Goal: Information Seeking & Learning: Learn about a topic

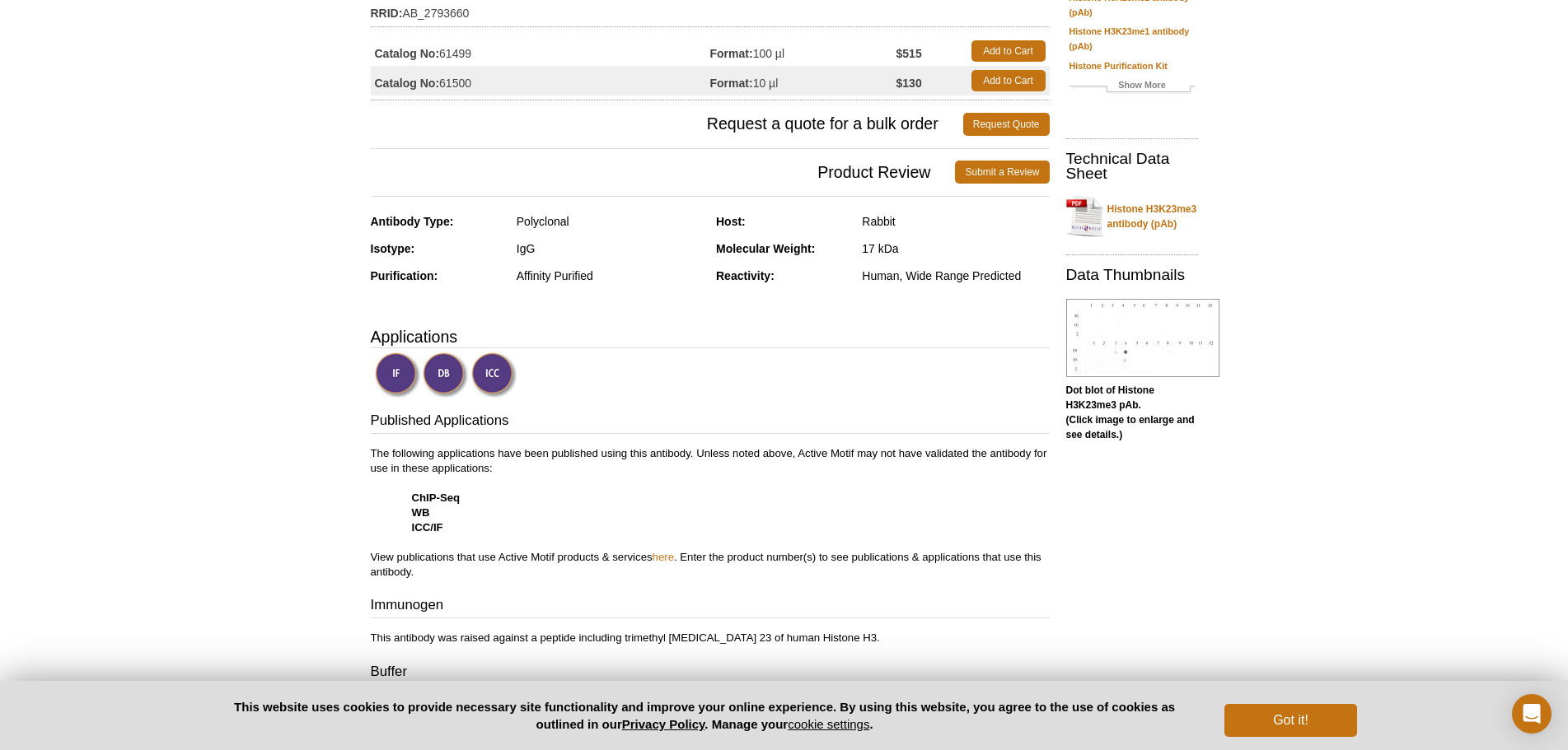
scroll to position [247, 0]
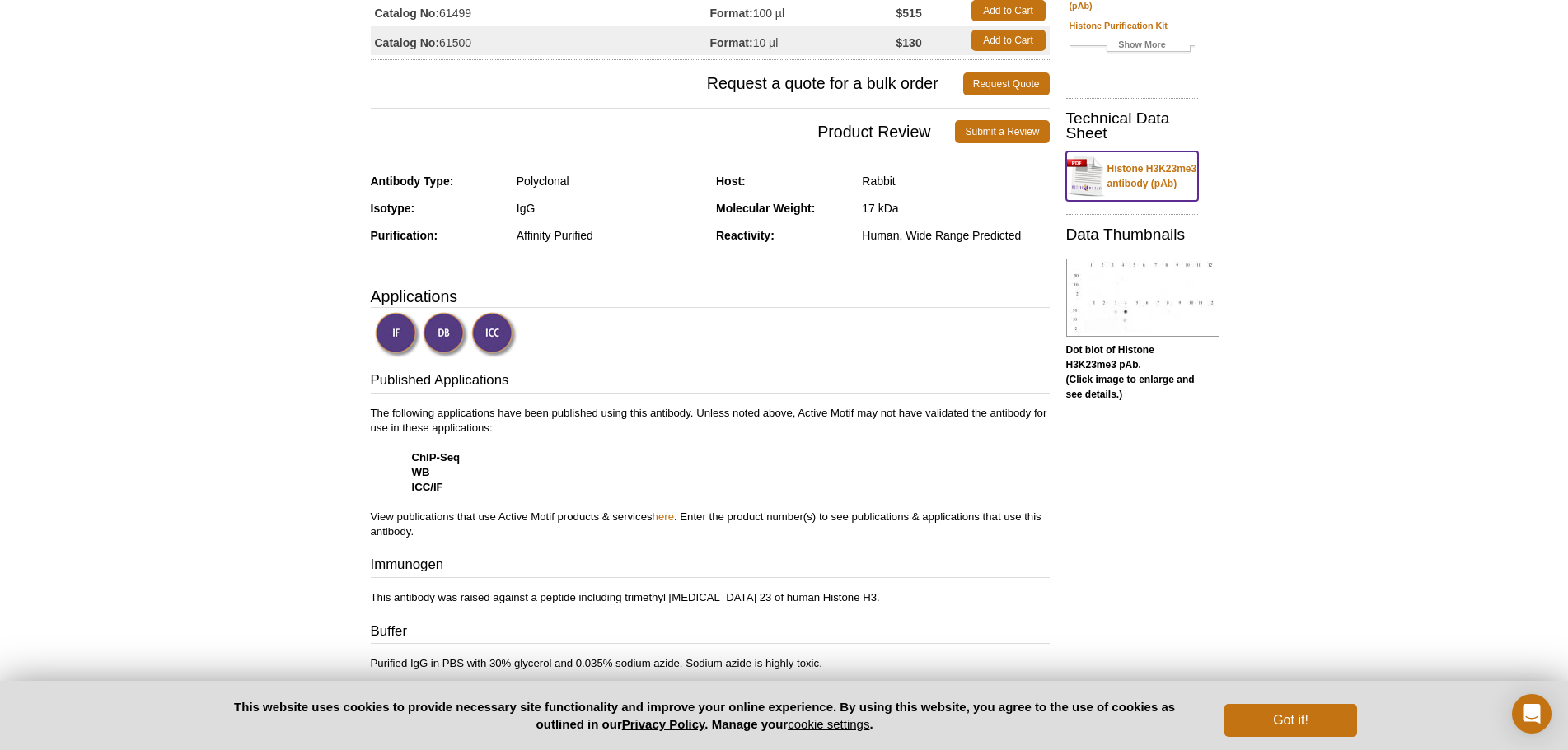
click at [1158, 187] on link "Histone H3K23me3 antibody (pAb)" at bounding box center [1132, 176] width 132 height 50
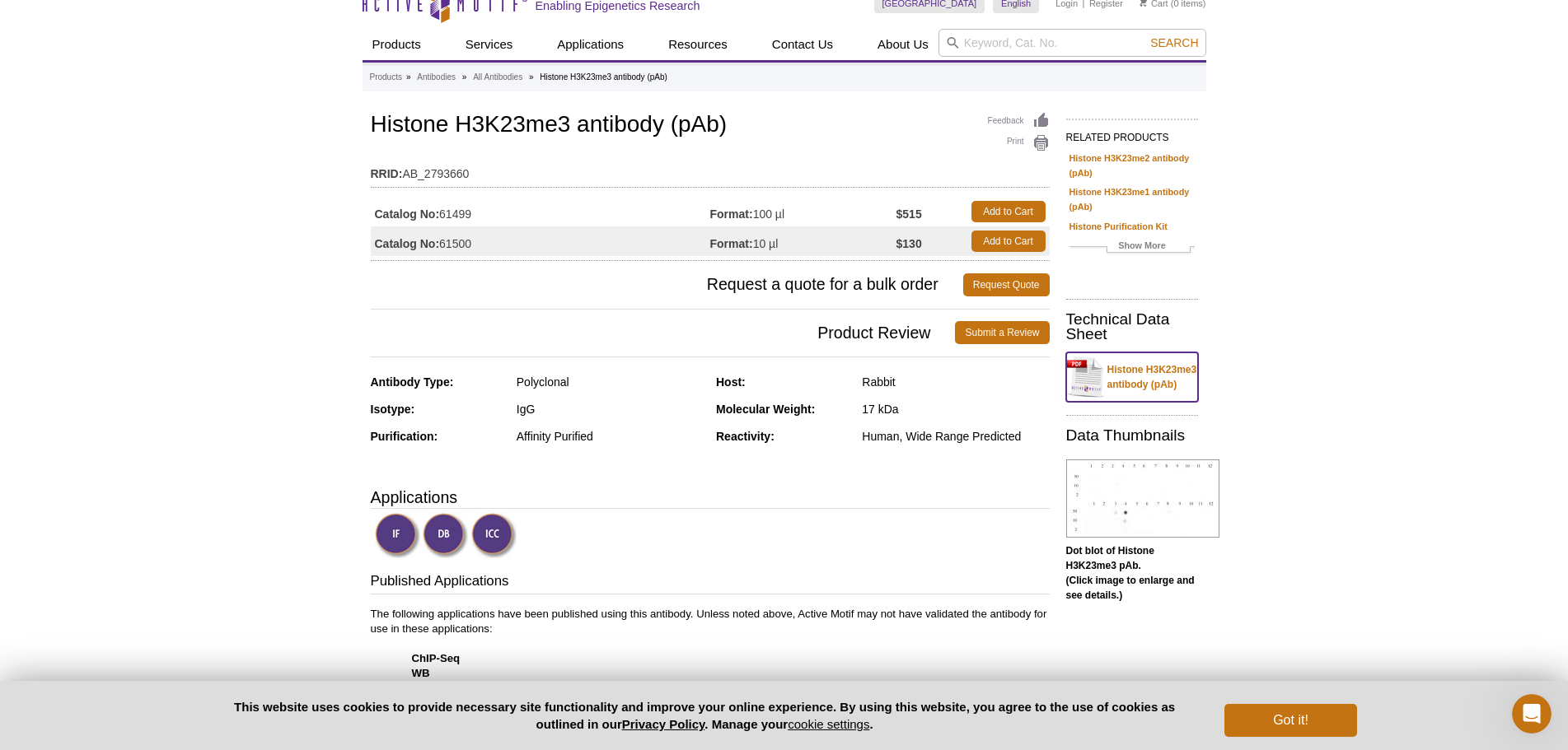
scroll to position [0, 0]
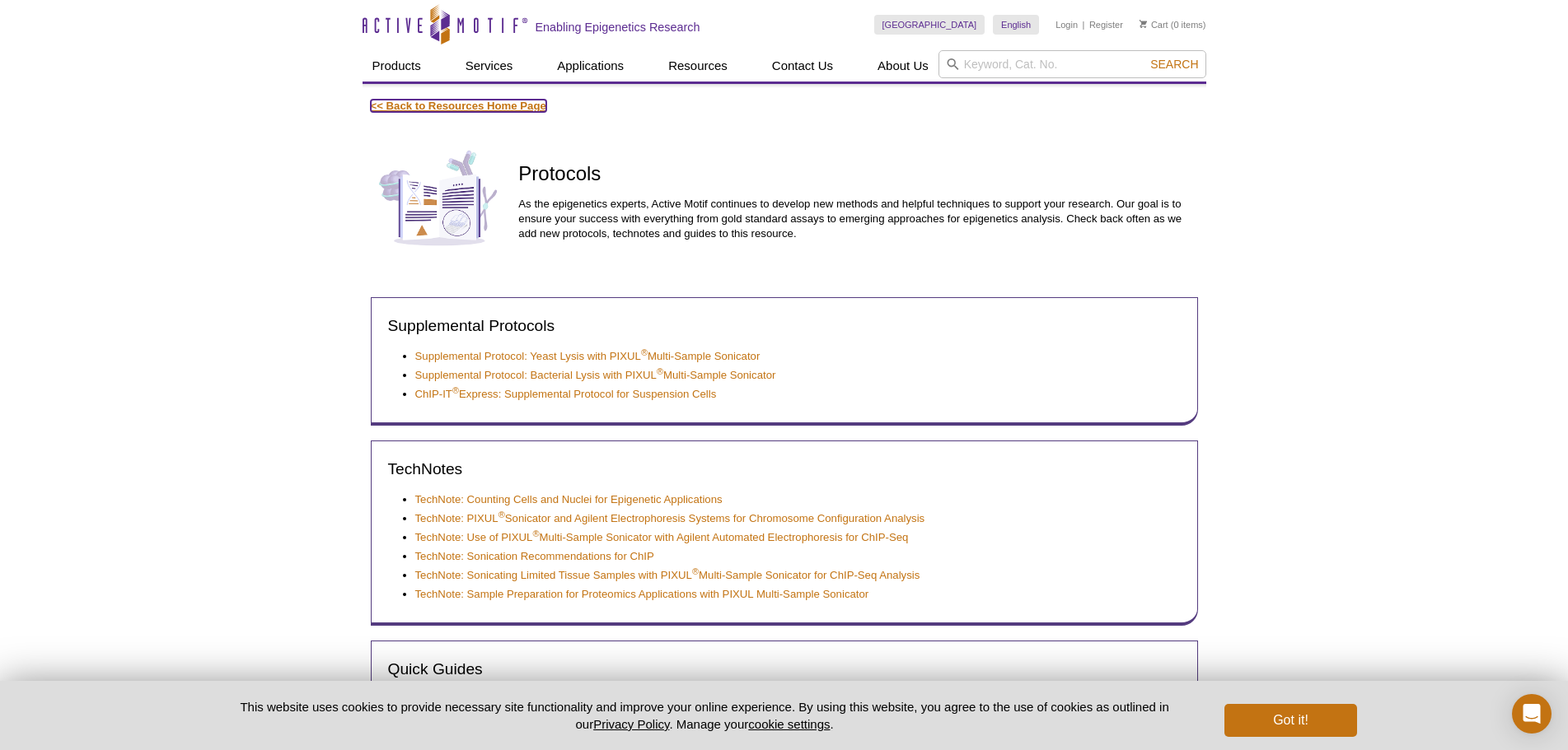
click at [468, 111] on link "<< Back to Resources Home Page" at bounding box center [458, 105] width 176 height 12
click at [447, 99] on link "<< Back to Resources Home Page" at bounding box center [458, 105] width 176 height 12
